Goal: Information Seeking & Learning: Learn about a topic

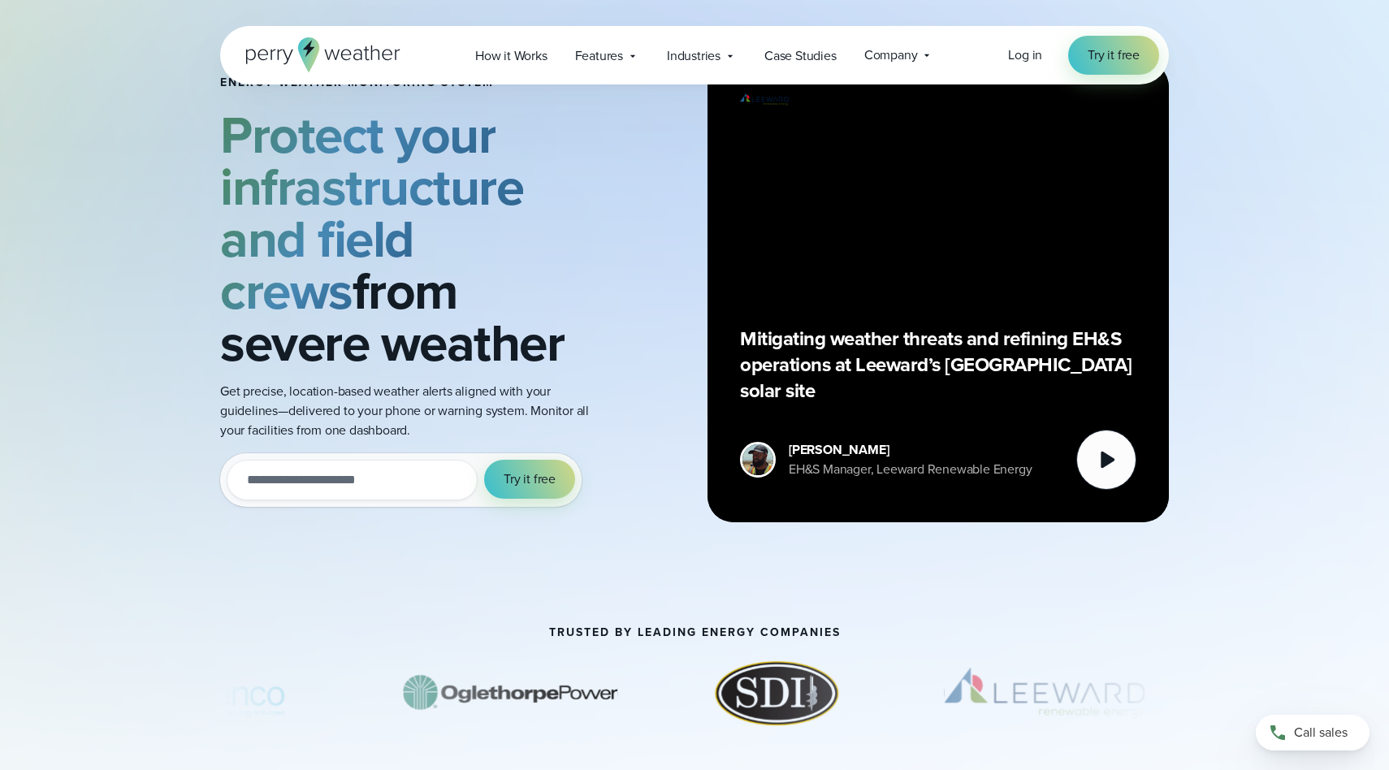
scroll to position [74, 0]
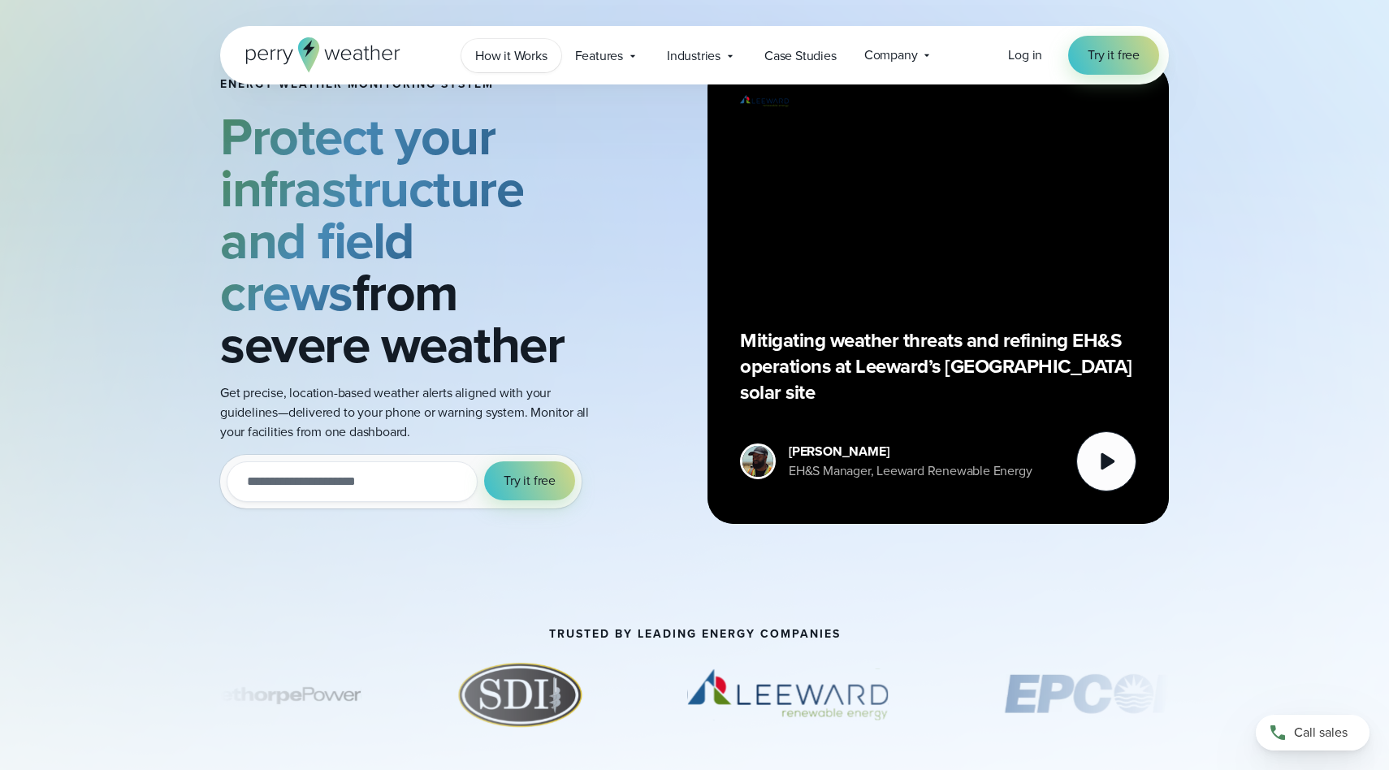
click at [537, 54] on span "How it Works" at bounding box center [511, 55] width 72 height 19
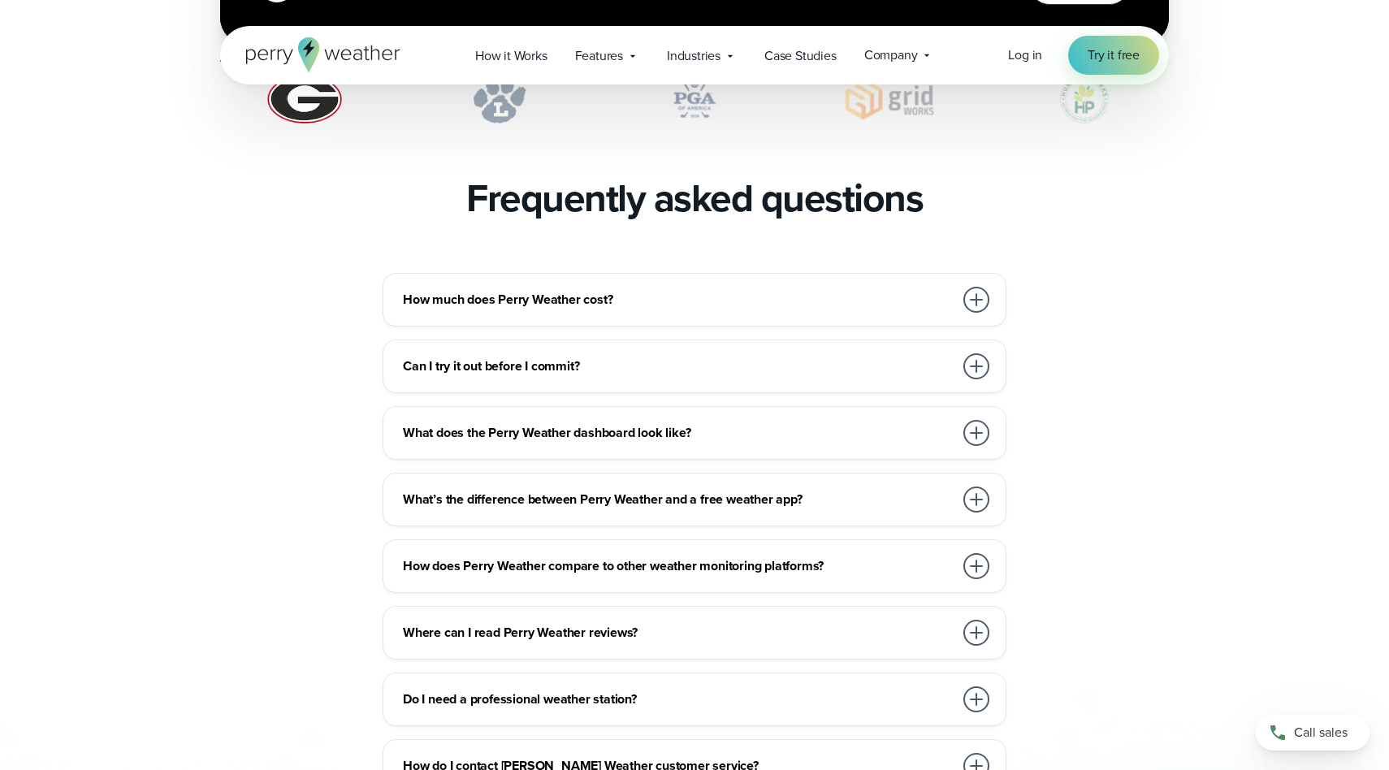
scroll to position [3461, 0]
click at [979, 286] on div at bounding box center [976, 299] width 26 height 26
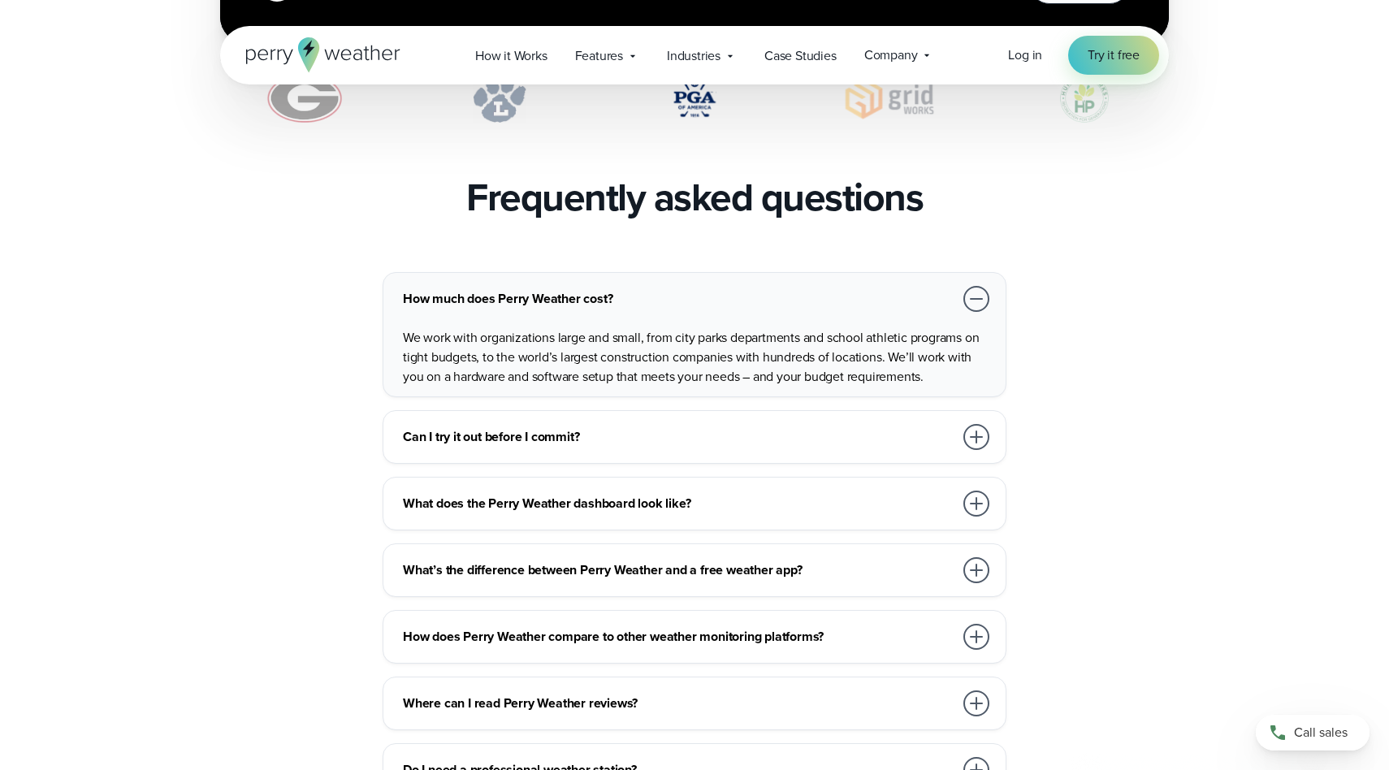
click at [979, 424] on div at bounding box center [976, 437] width 26 height 26
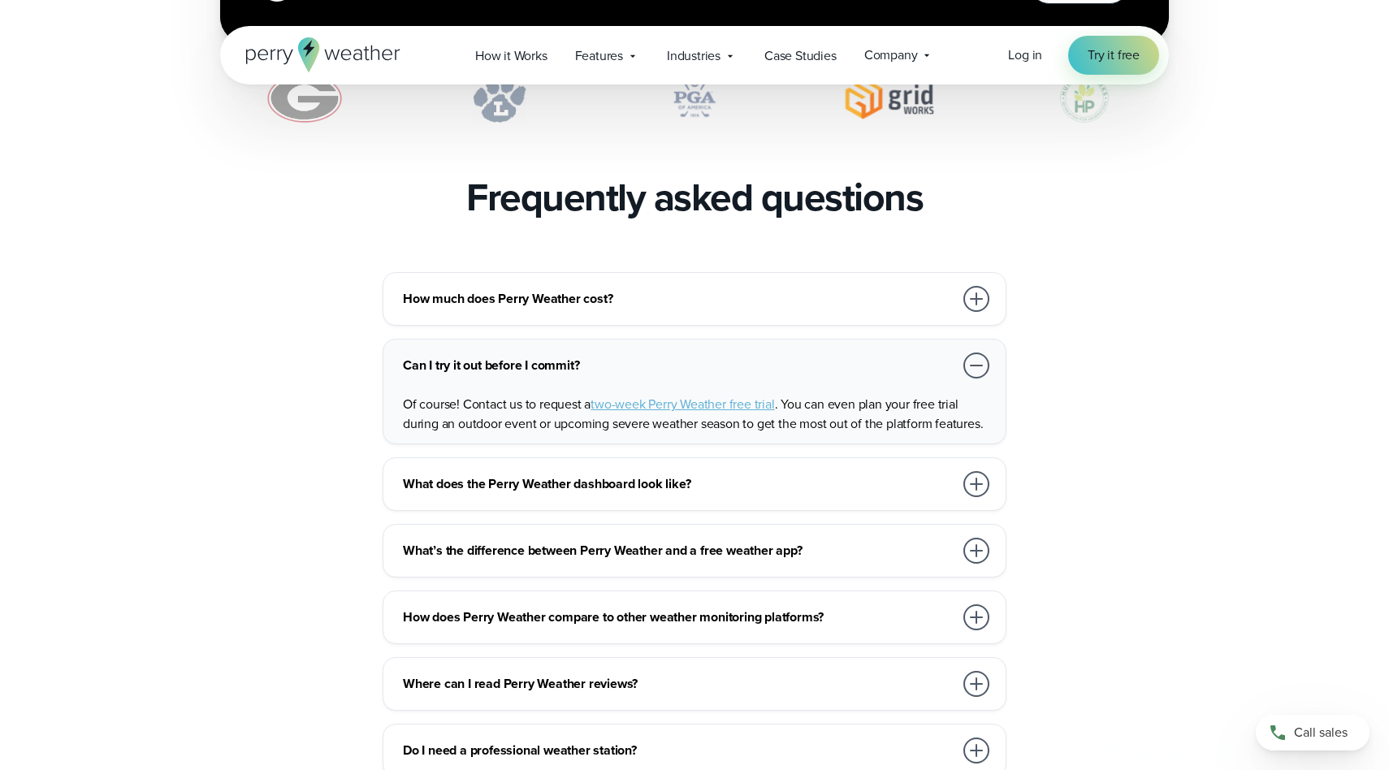
click at [978, 471] on div at bounding box center [976, 484] width 26 height 26
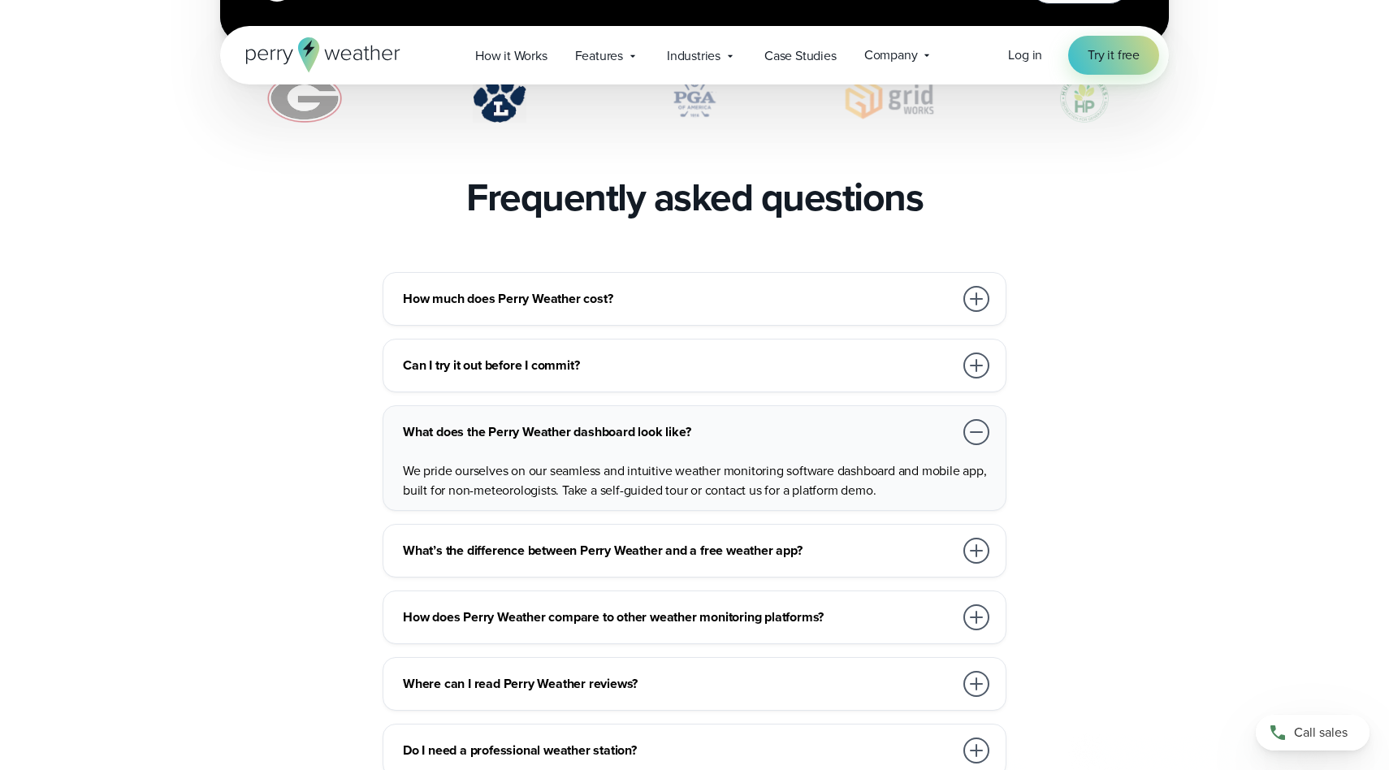
click at [969, 538] on div at bounding box center [976, 551] width 26 height 26
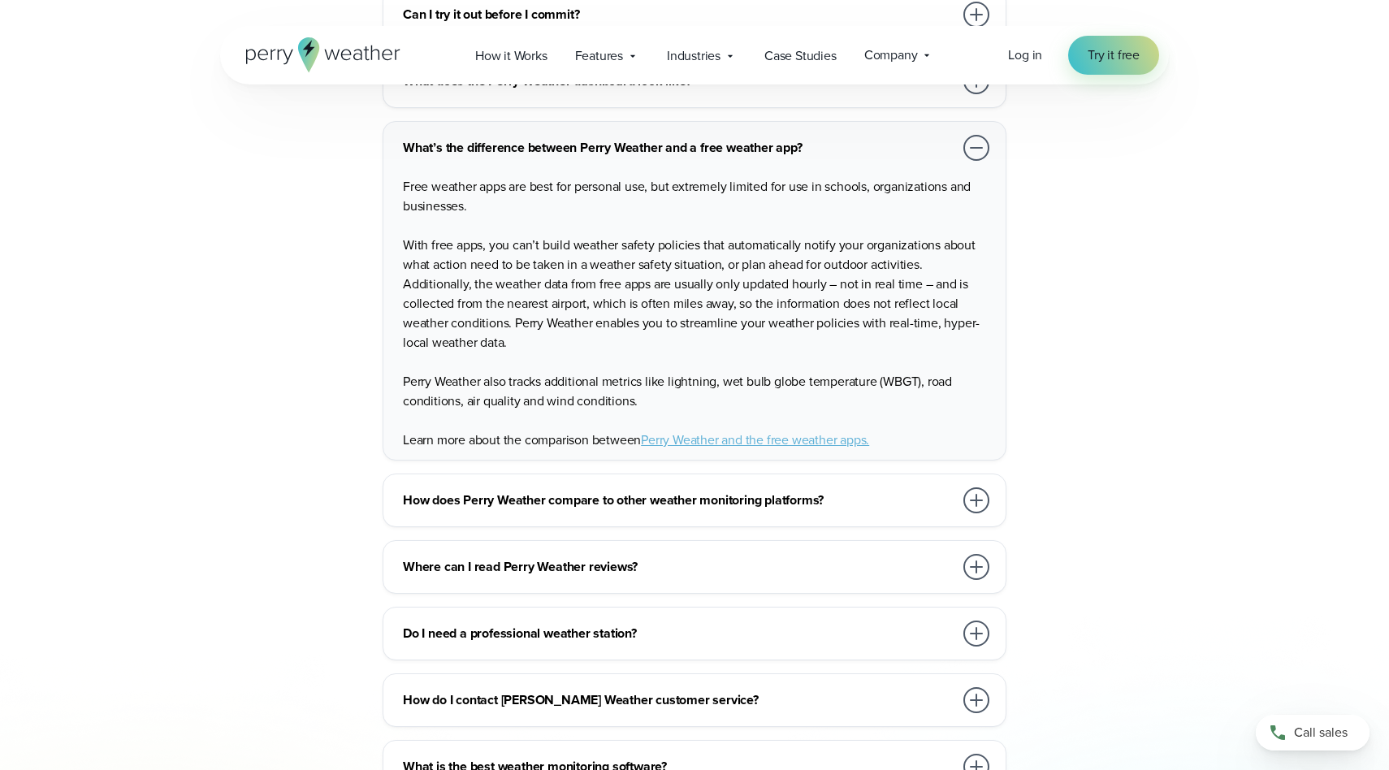
scroll to position [3817, 0]
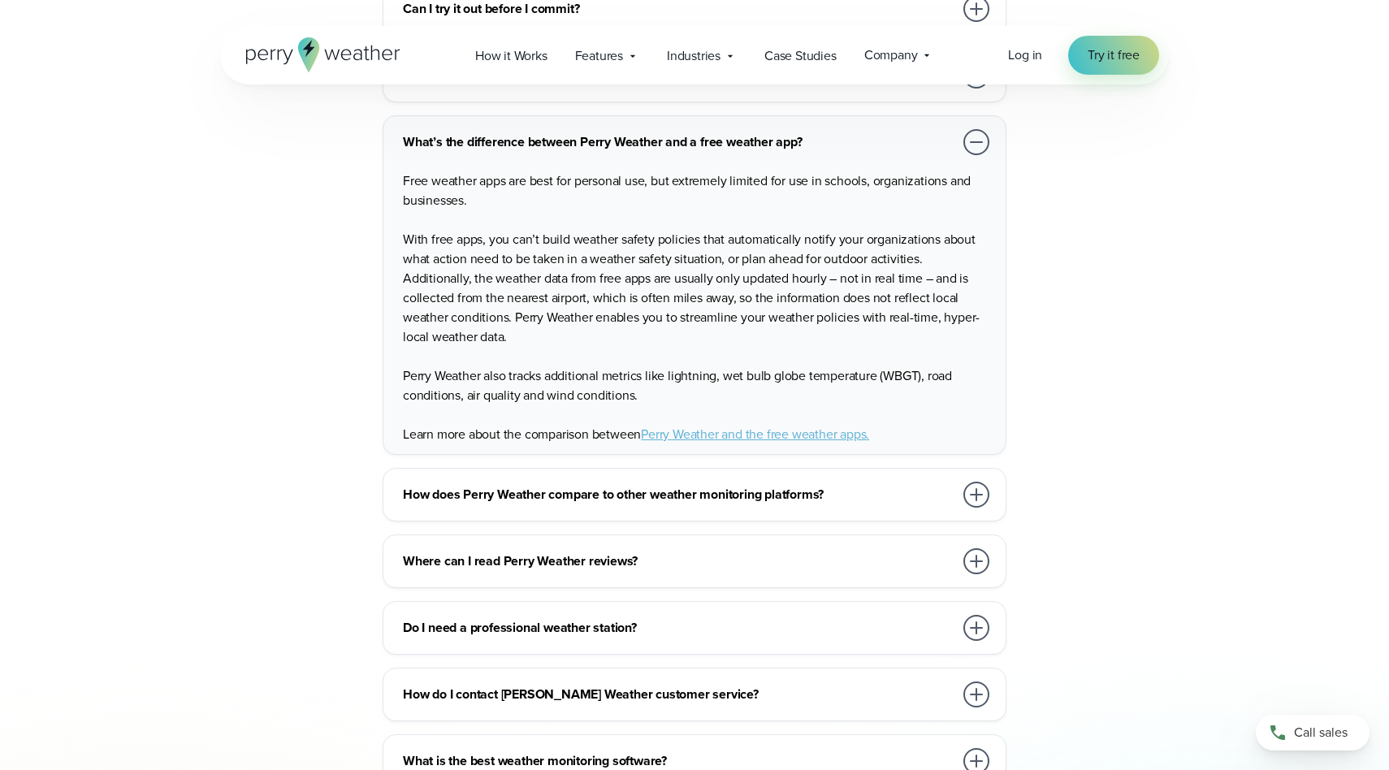
click at [976, 482] on div at bounding box center [976, 495] width 26 height 26
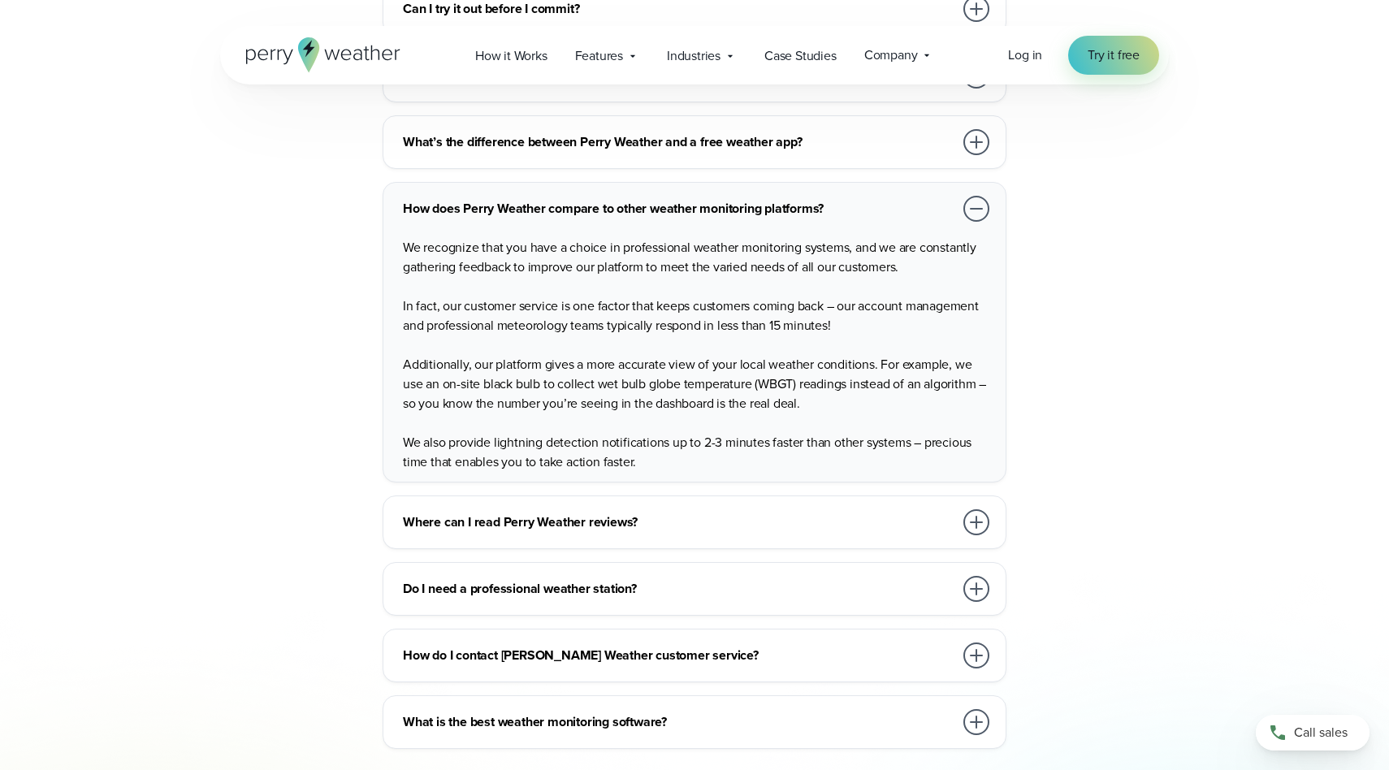
click at [979, 709] on div at bounding box center [976, 722] width 26 height 26
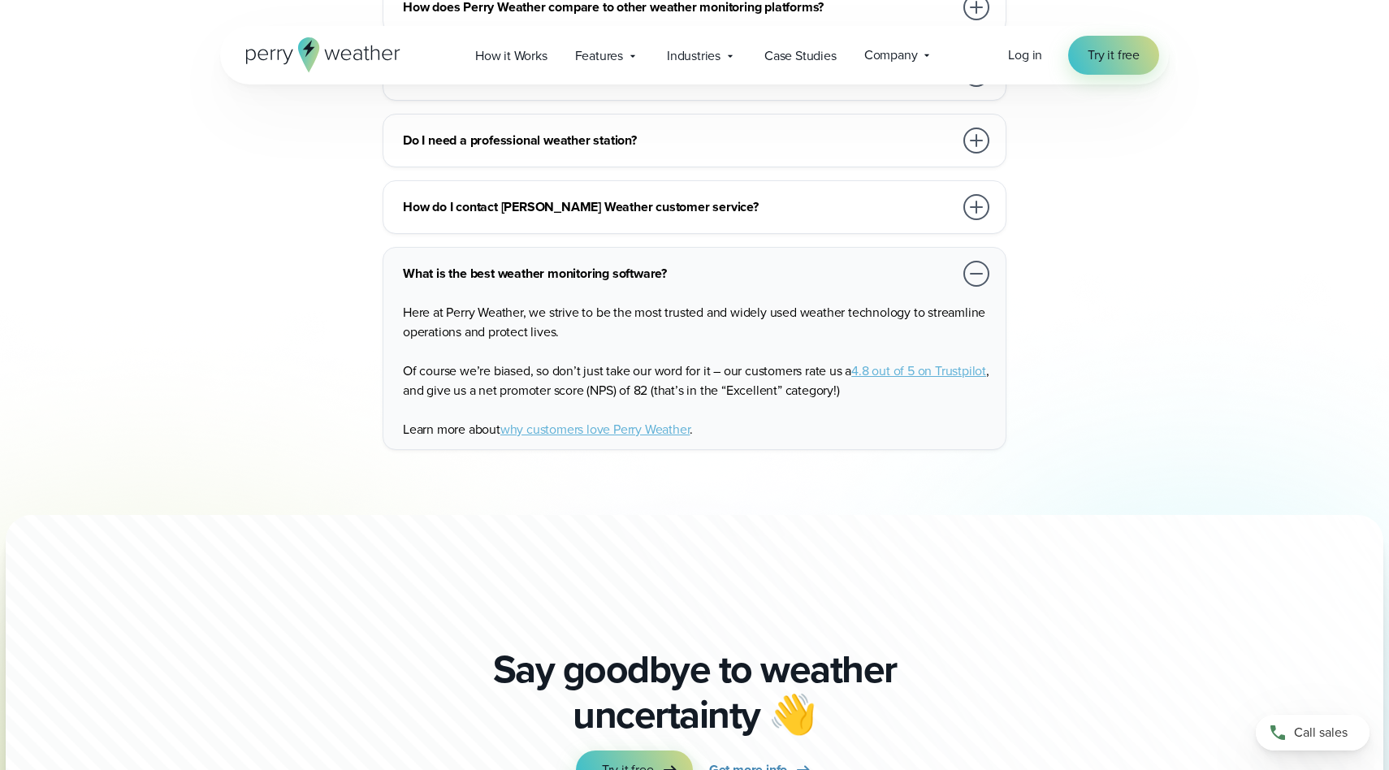
scroll to position [4018, 0]
click at [1100, 43] on link "Try it free" at bounding box center [1113, 55] width 91 height 39
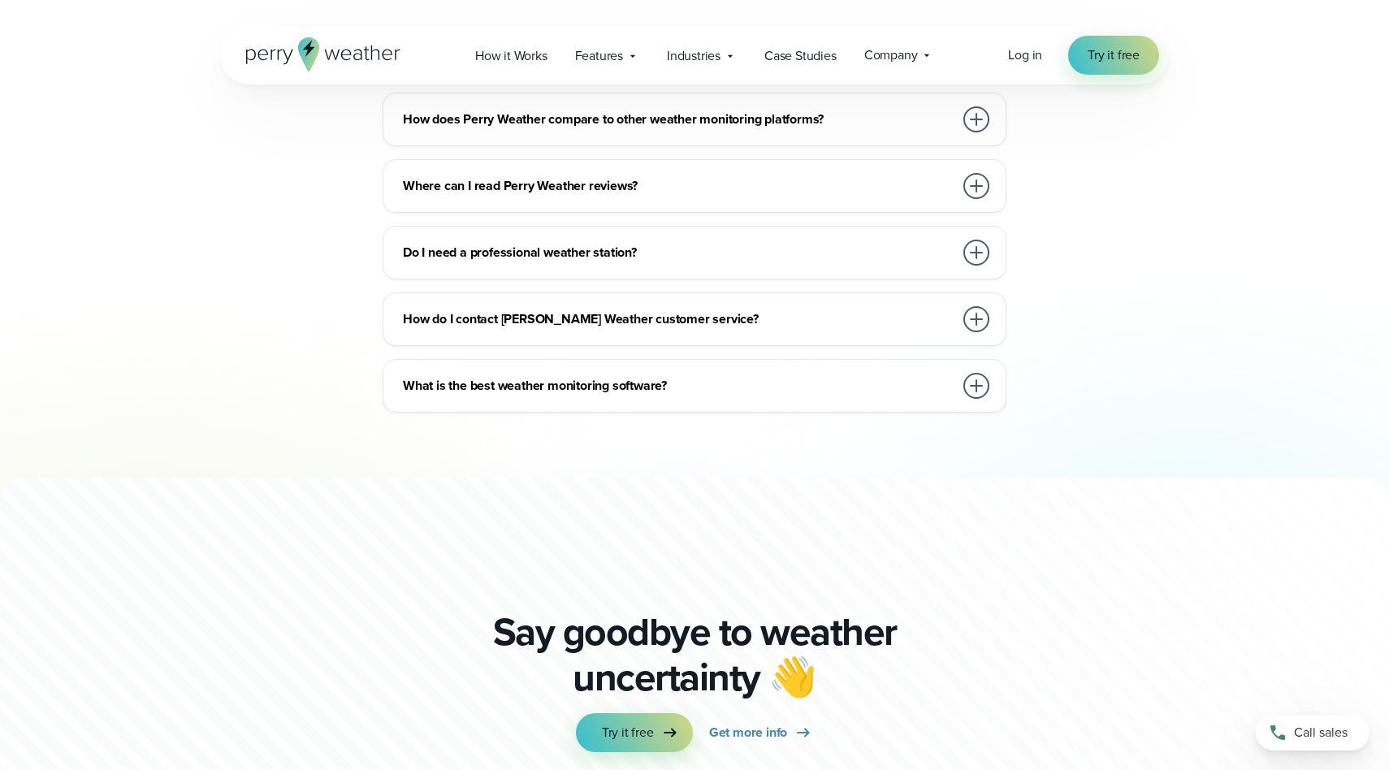
scroll to position [3948, 0]
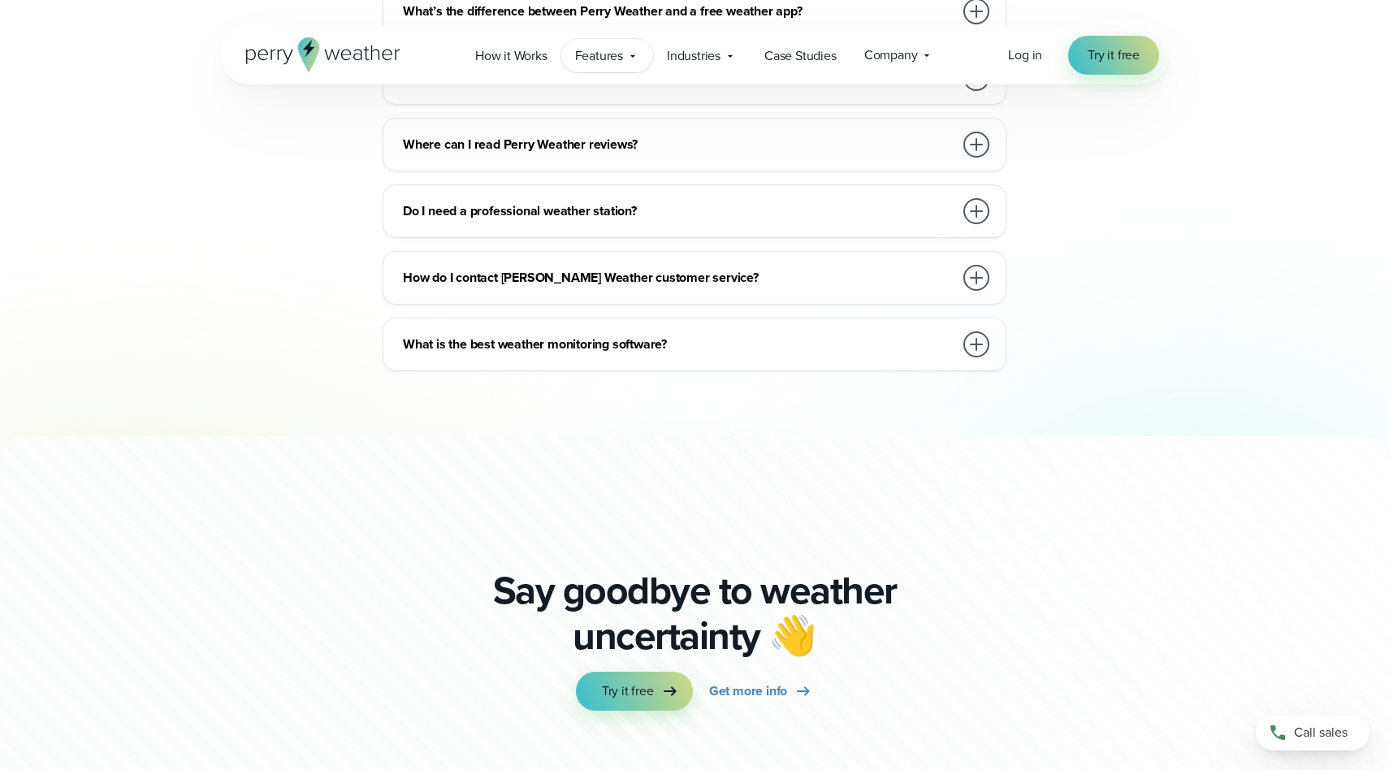
click at [619, 51] on span "Features" at bounding box center [599, 55] width 48 height 19
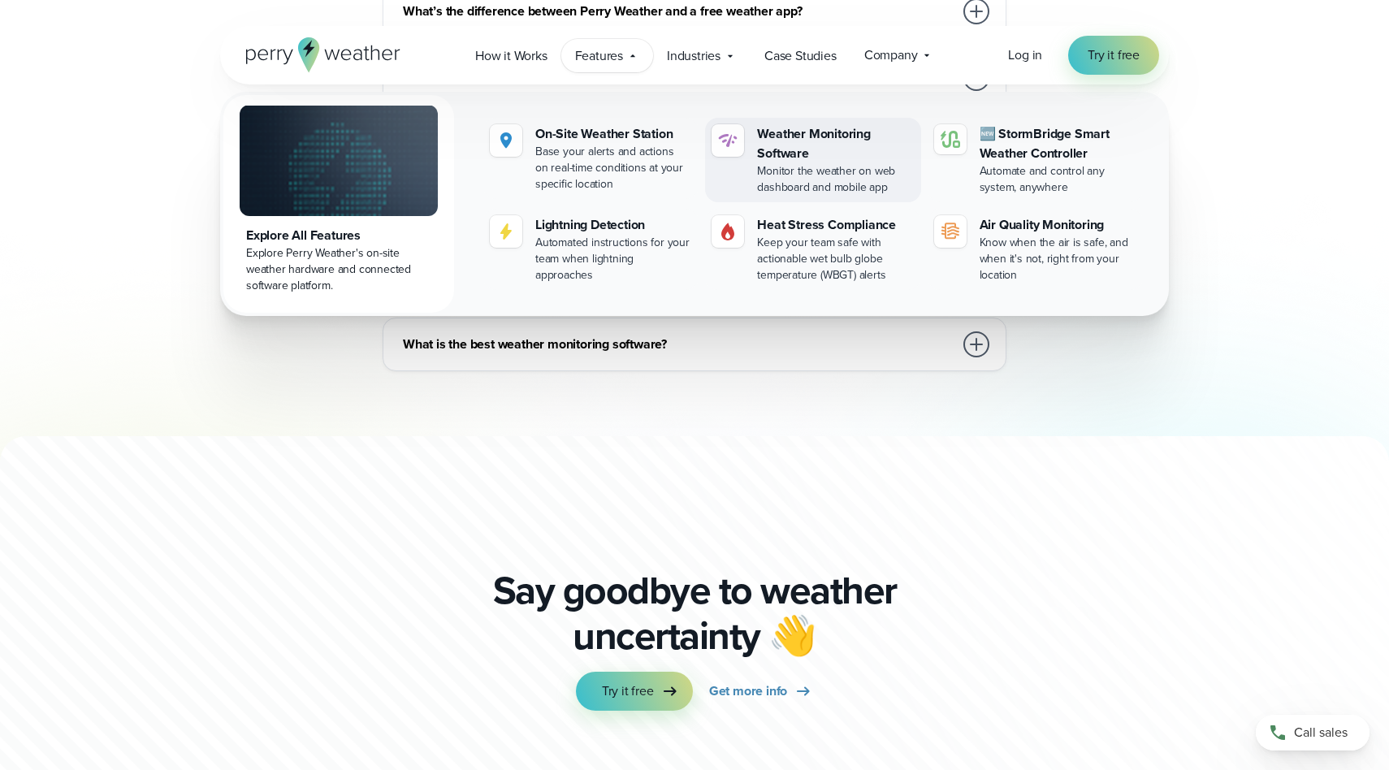
click at [780, 141] on div "Weather Monitoring Software" at bounding box center [835, 143] width 157 height 39
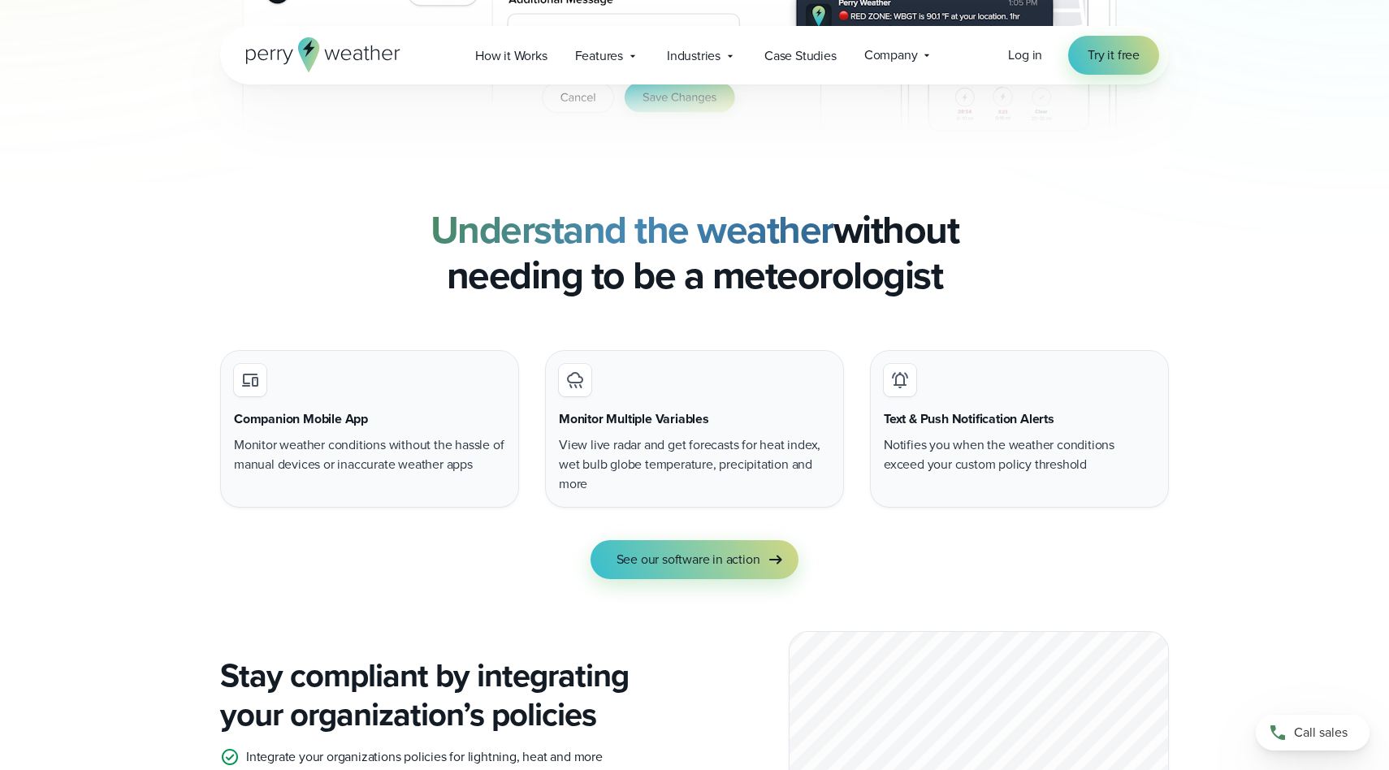
scroll to position [1244, 0]
click at [673, 562] on span "See our software in action" at bounding box center [688, 558] width 144 height 19
